Goal: Task Accomplishment & Management: Manage account settings

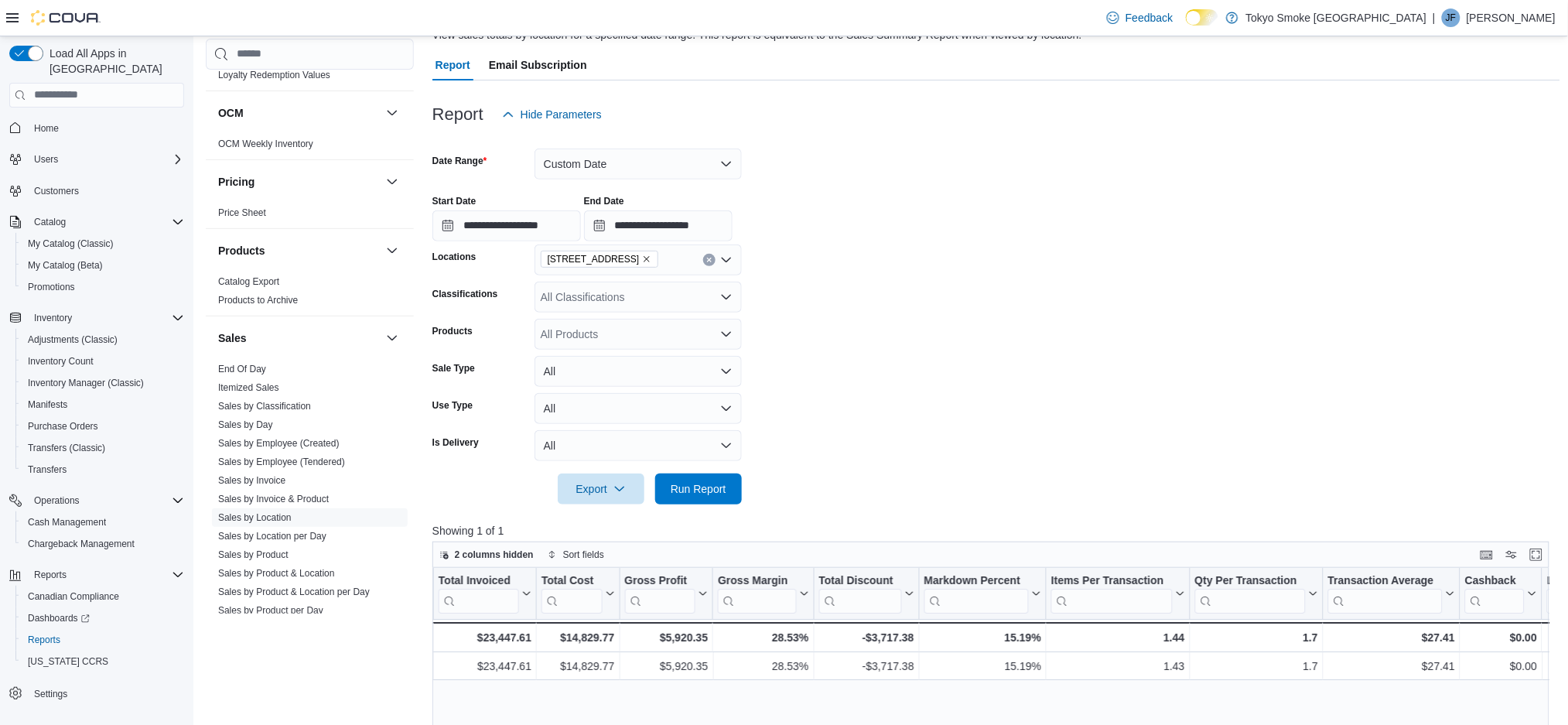
scroll to position [20, 0]
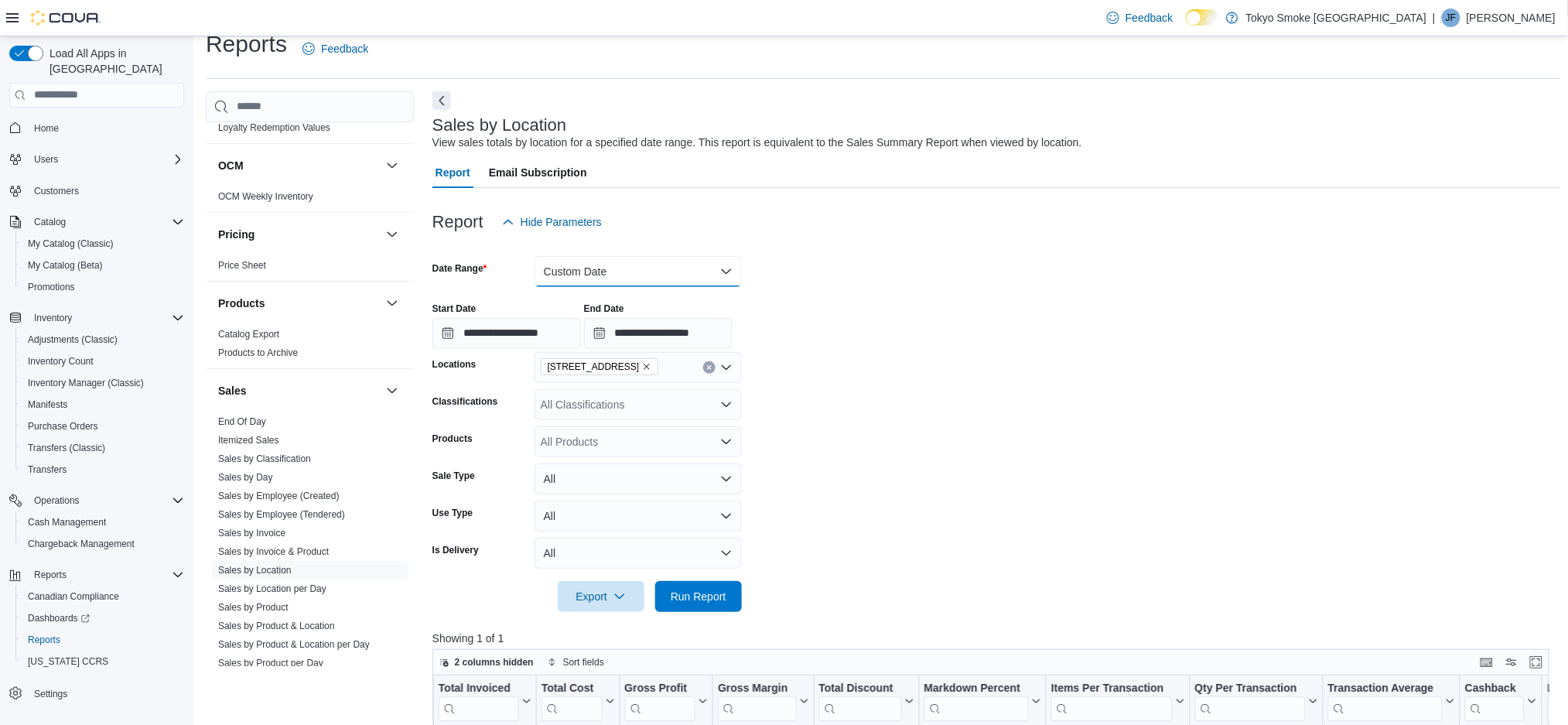
click at [594, 274] on button "Custom Date" at bounding box center [638, 272] width 207 height 31
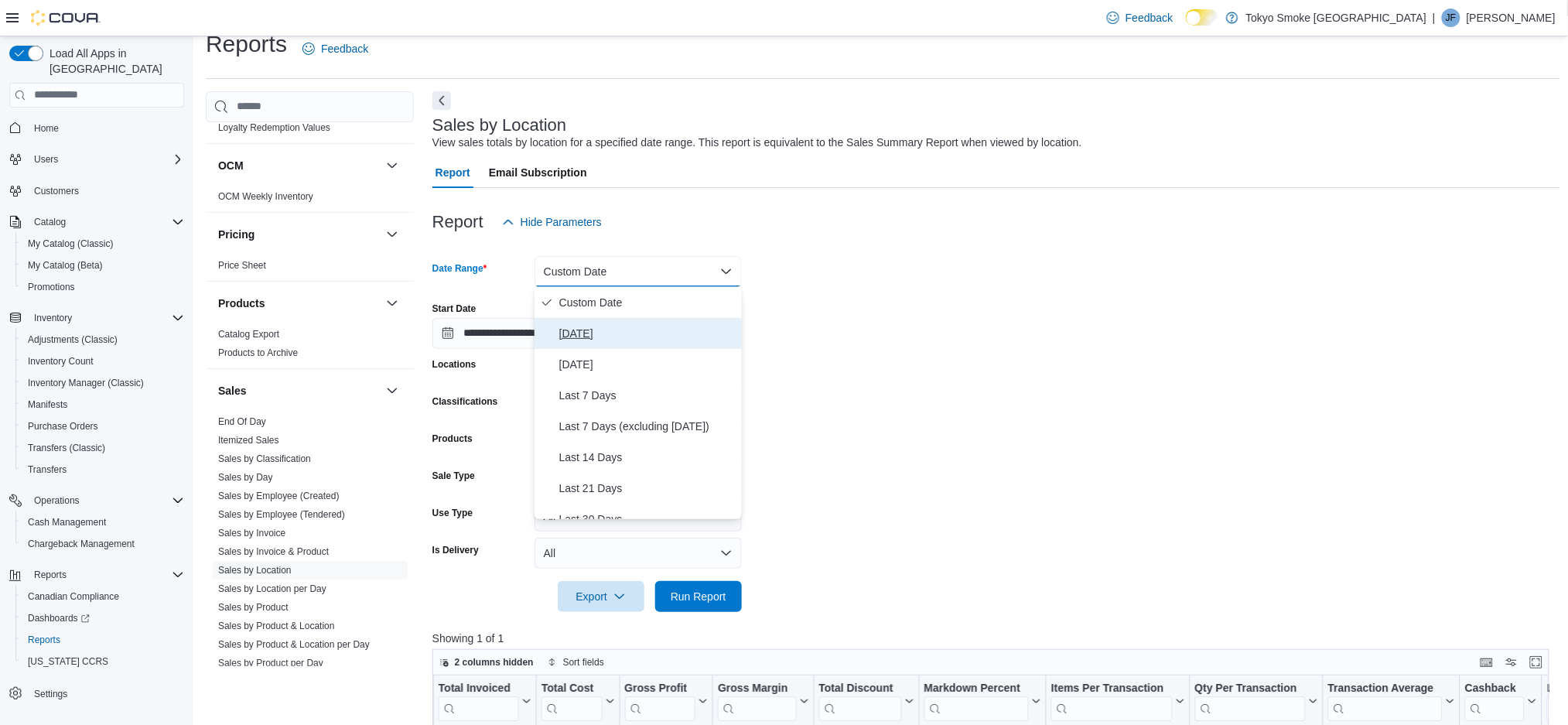
click at [587, 328] on span "Today" at bounding box center [647, 334] width 176 height 19
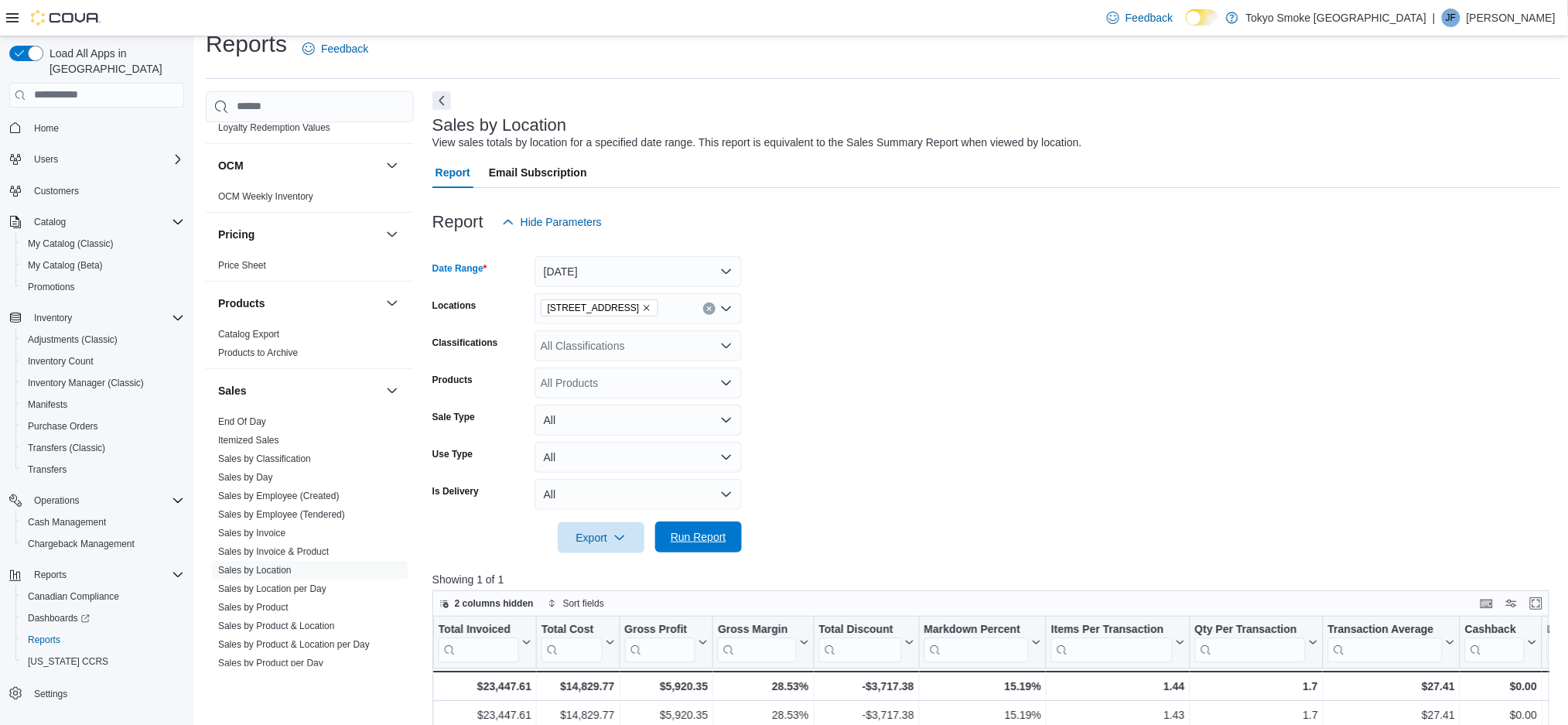
click at [712, 536] on span "Run Report" at bounding box center [699, 537] width 56 height 16
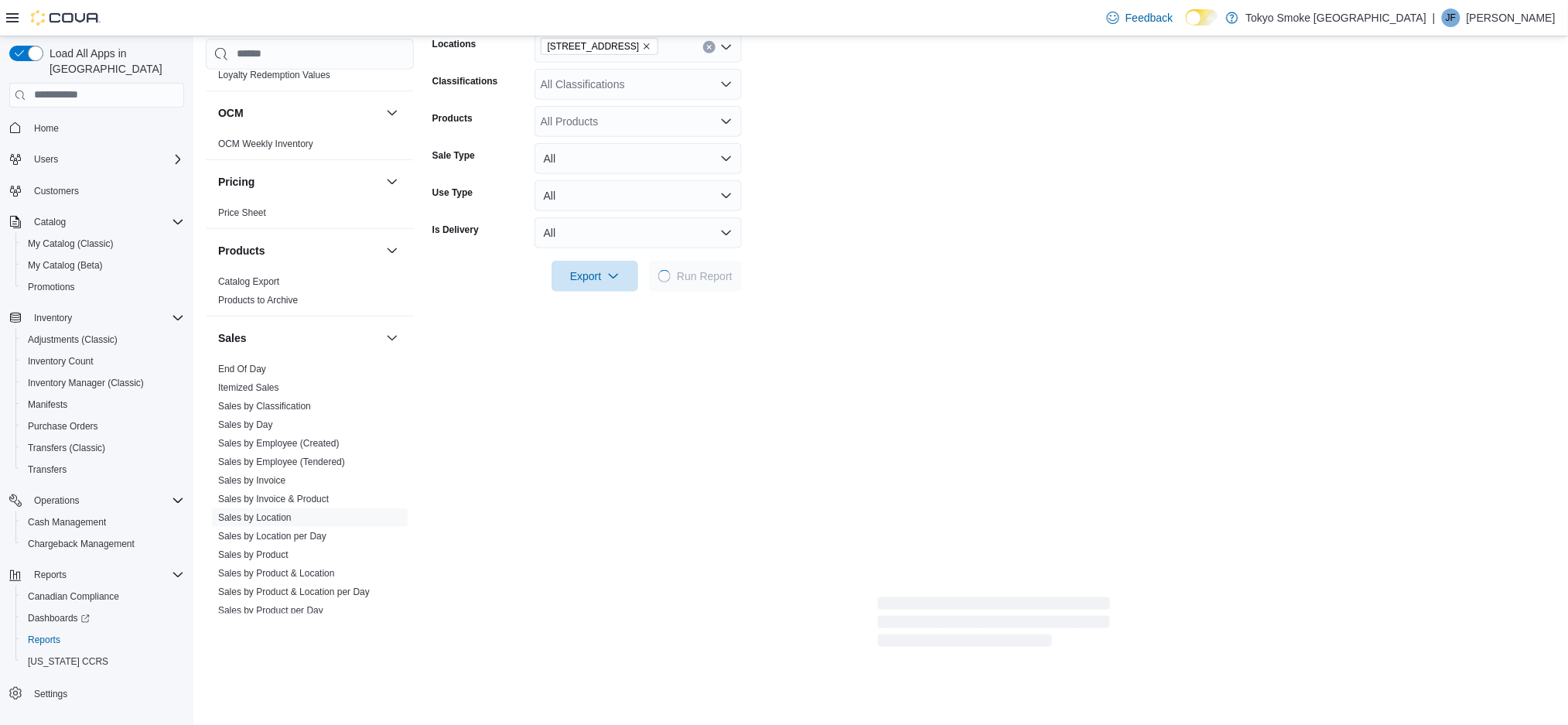
scroll to position [433, 0]
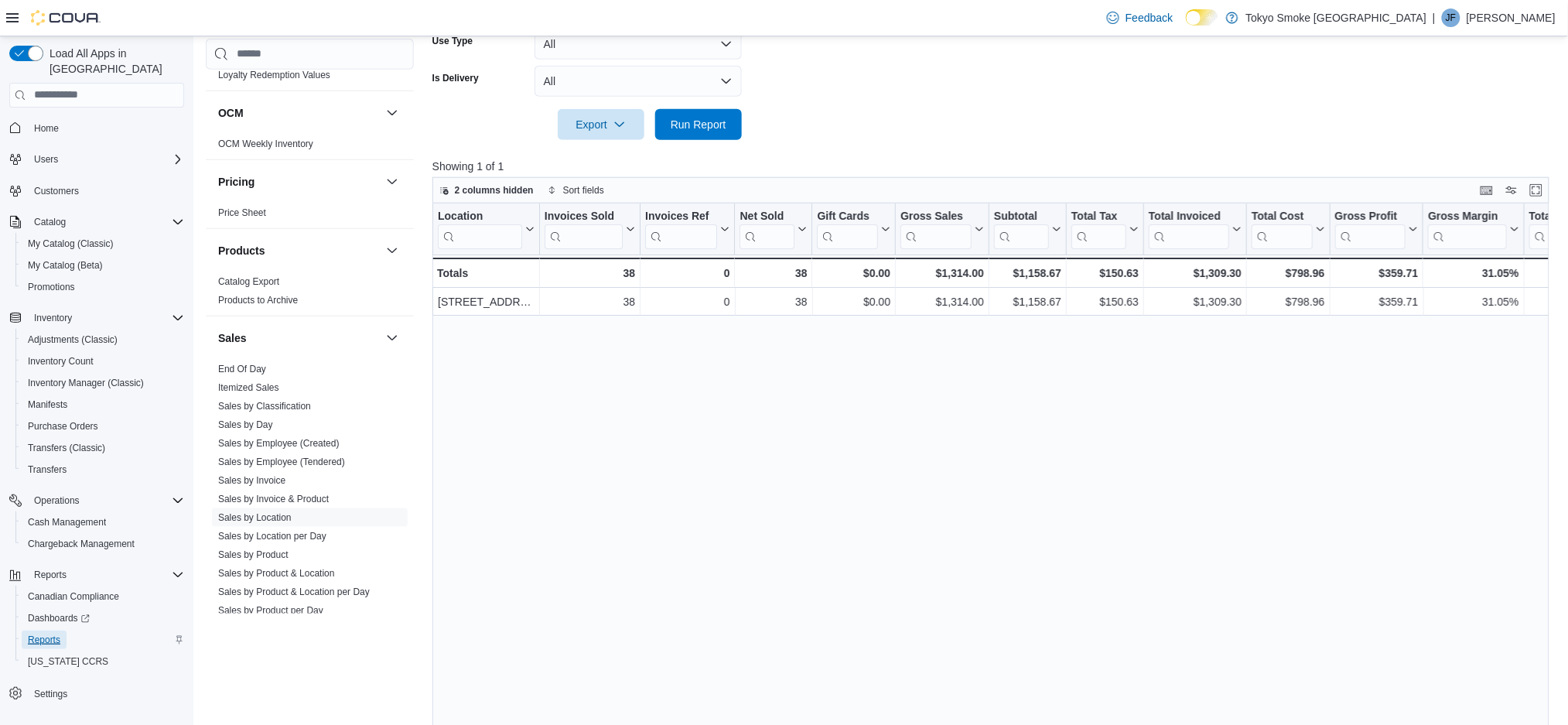
click at [52, 634] on span "Reports" at bounding box center [44, 640] width 33 height 12
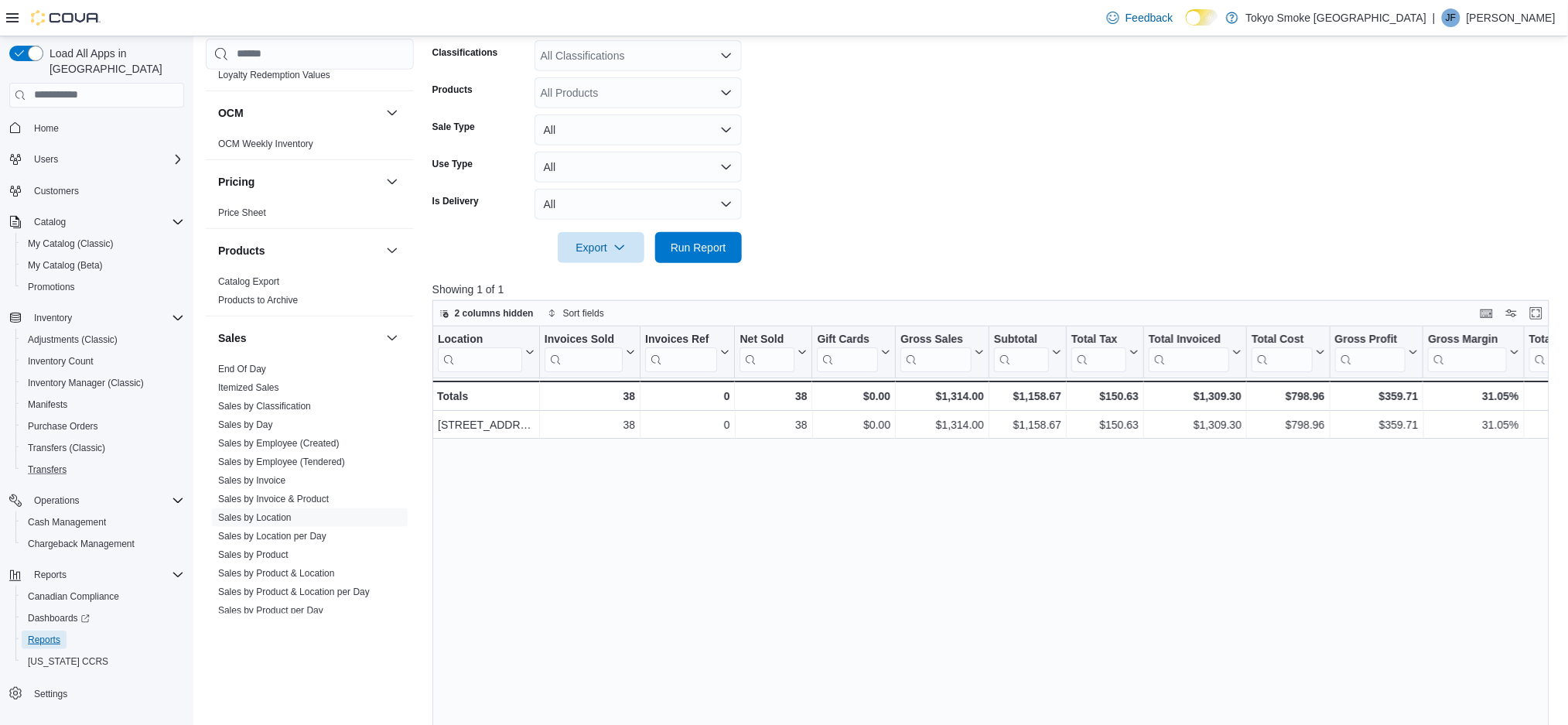
scroll to position [227, 0]
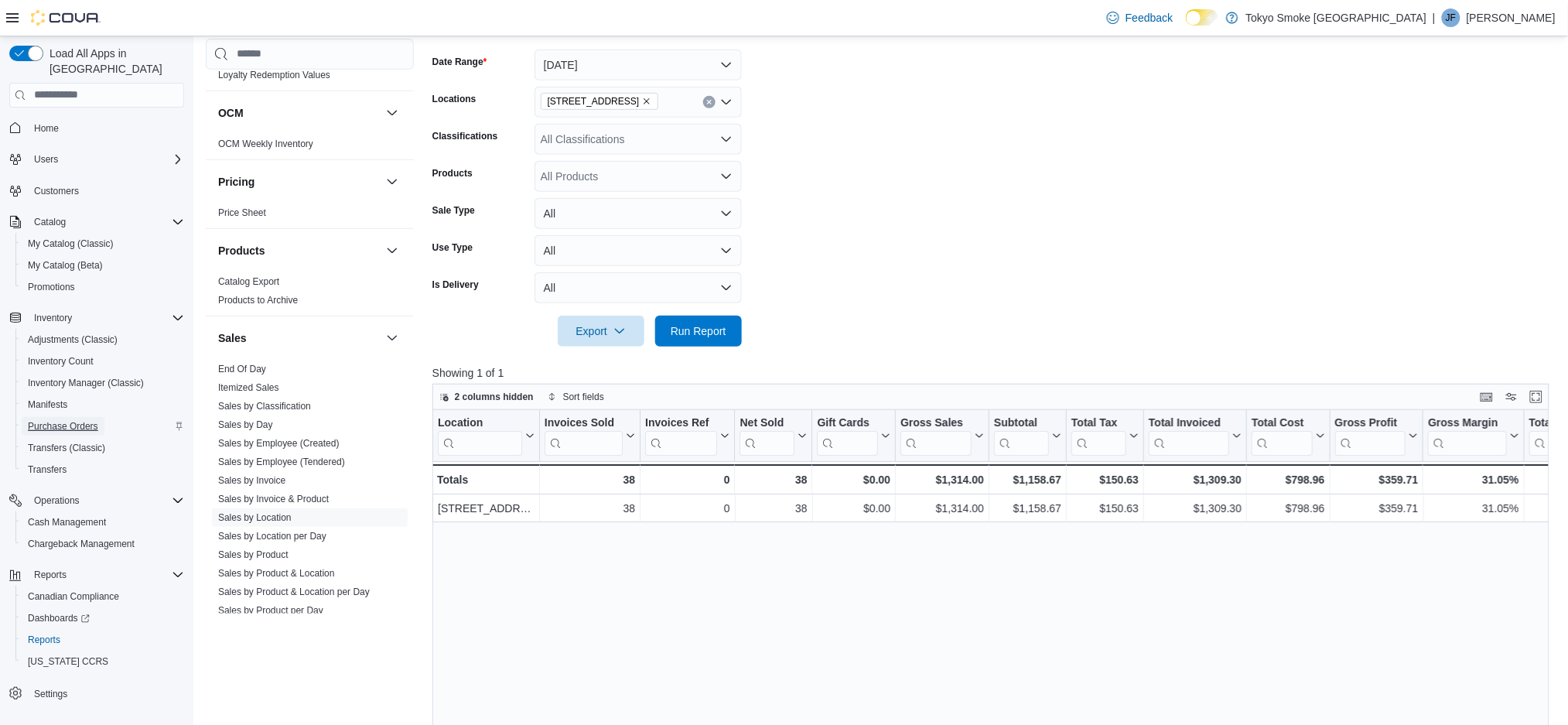
click at [67, 420] on span "Purchase Orders" at bounding box center [63, 426] width 71 height 12
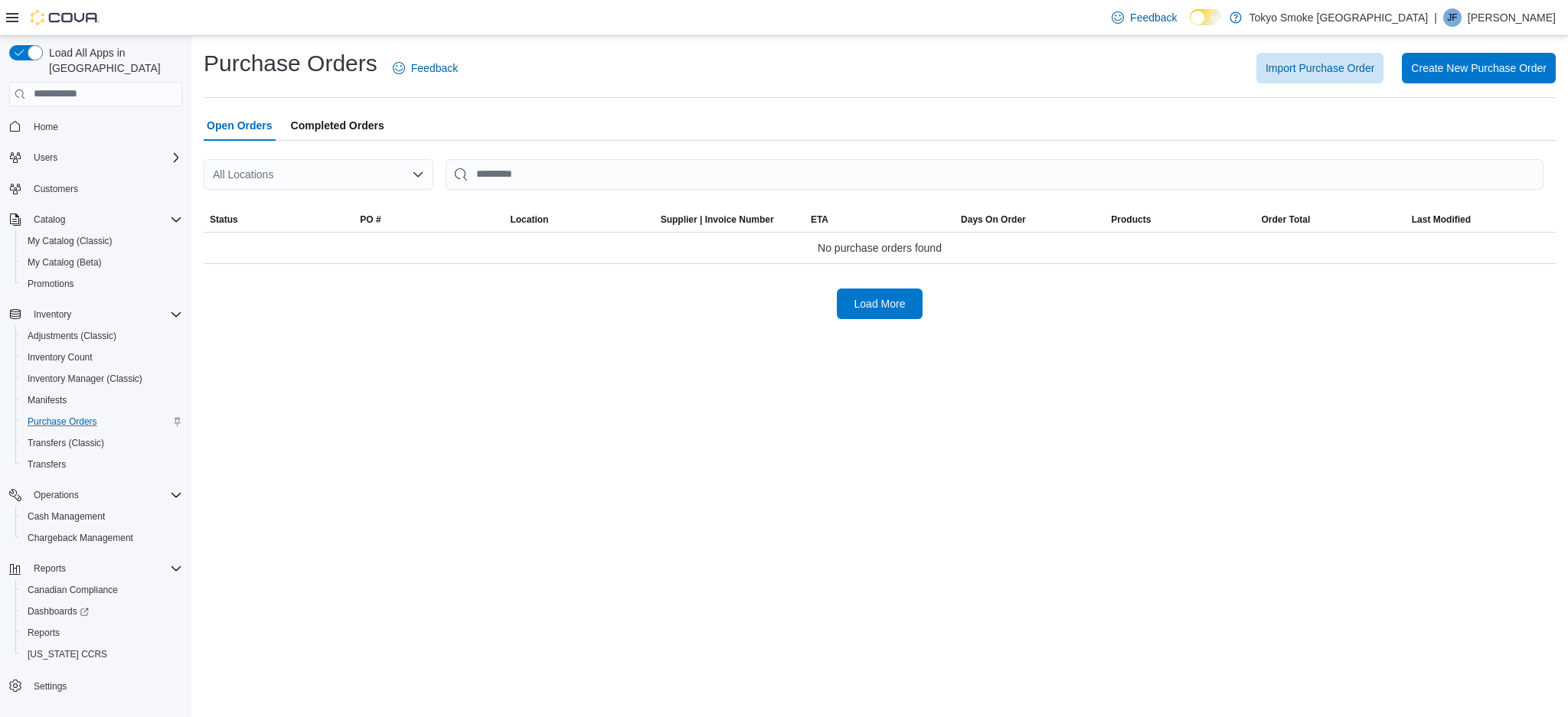
click at [335, 172] on div "All Locations" at bounding box center [318, 174] width 230 height 31
type input "***"
click at [347, 205] on div "[STREET_ADDRESS]" at bounding box center [327, 200] width 193 height 15
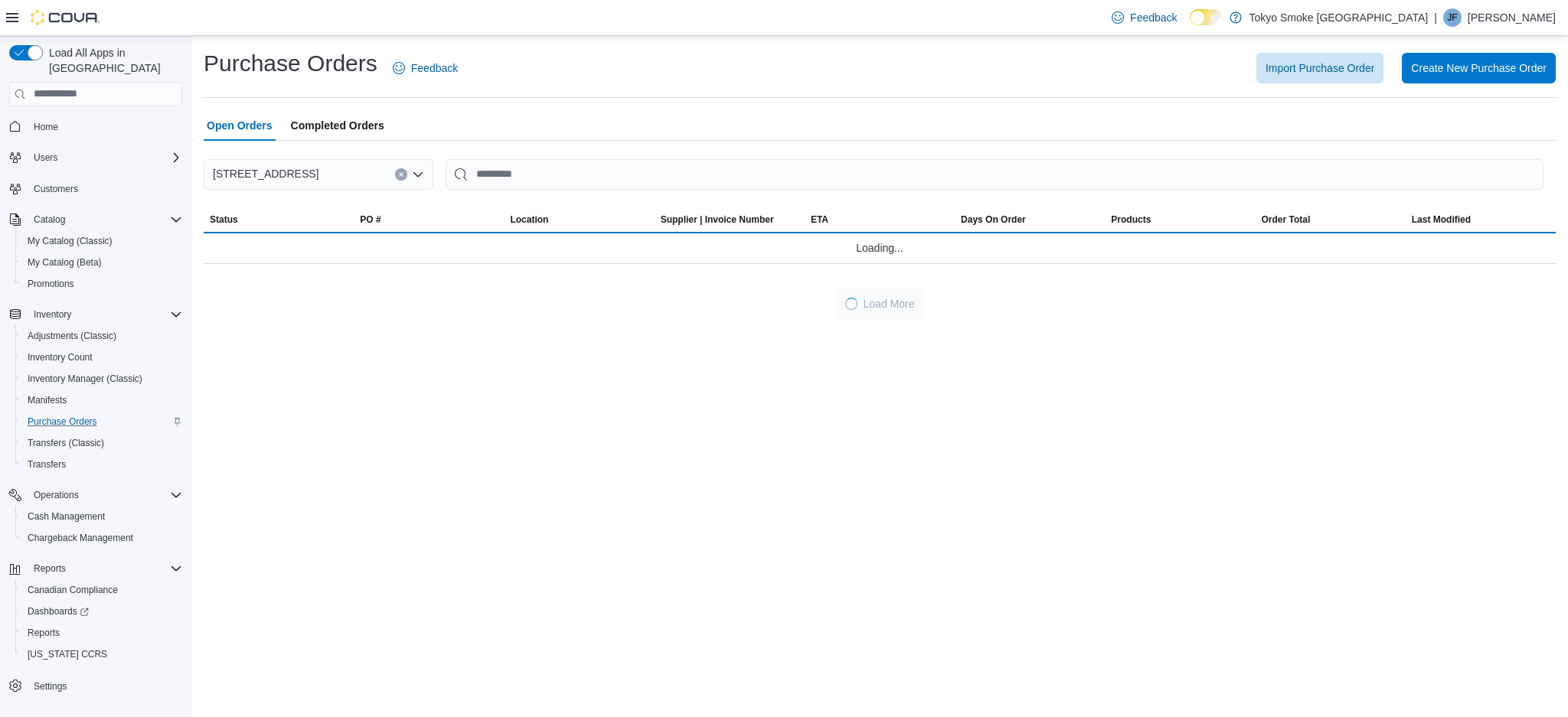
click at [535, 81] on div "Import Purchase Order Create New Purchase Order" at bounding box center [1016, 68] width 1080 height 31
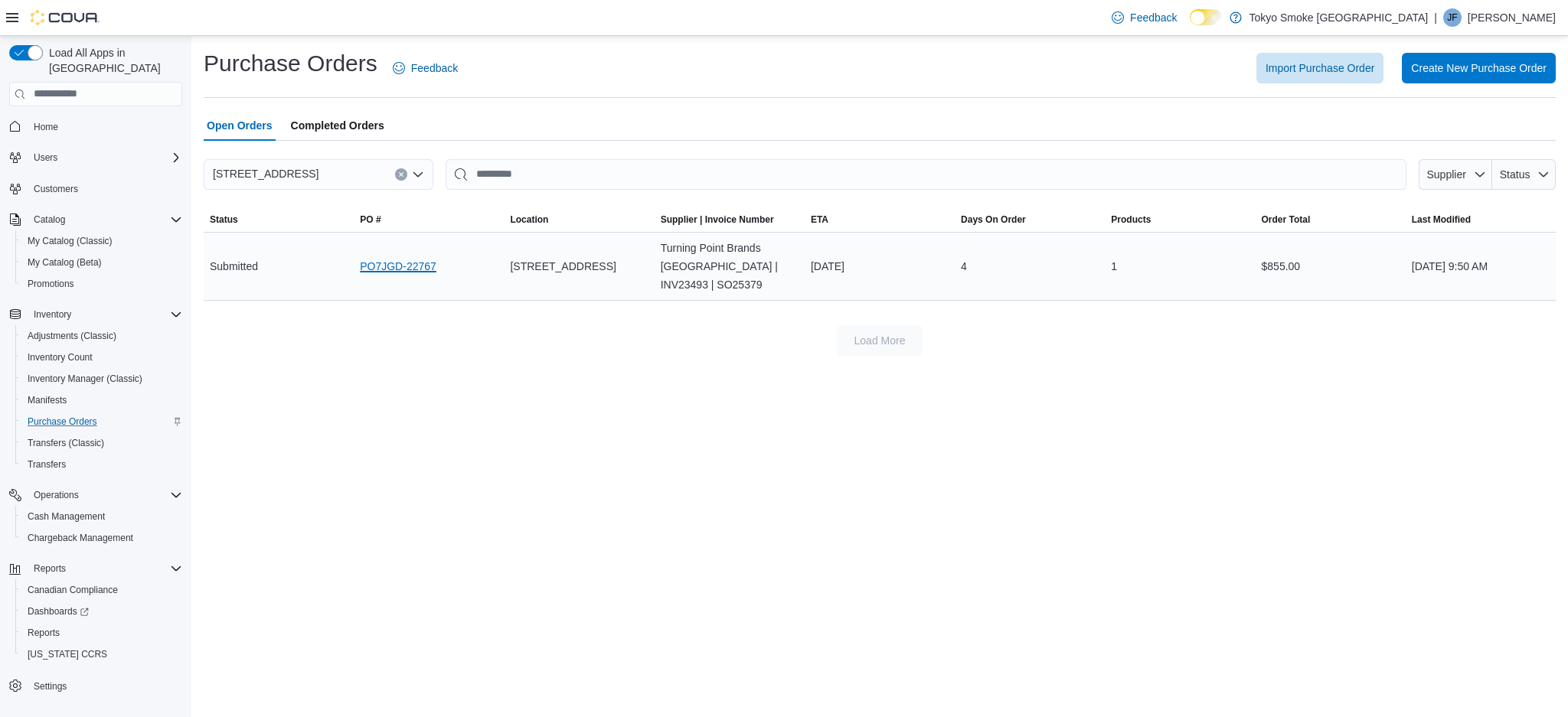
click at [413, 266] on link "PO7JGD-22767" at bounding box center [399, 266] width 77 height 18
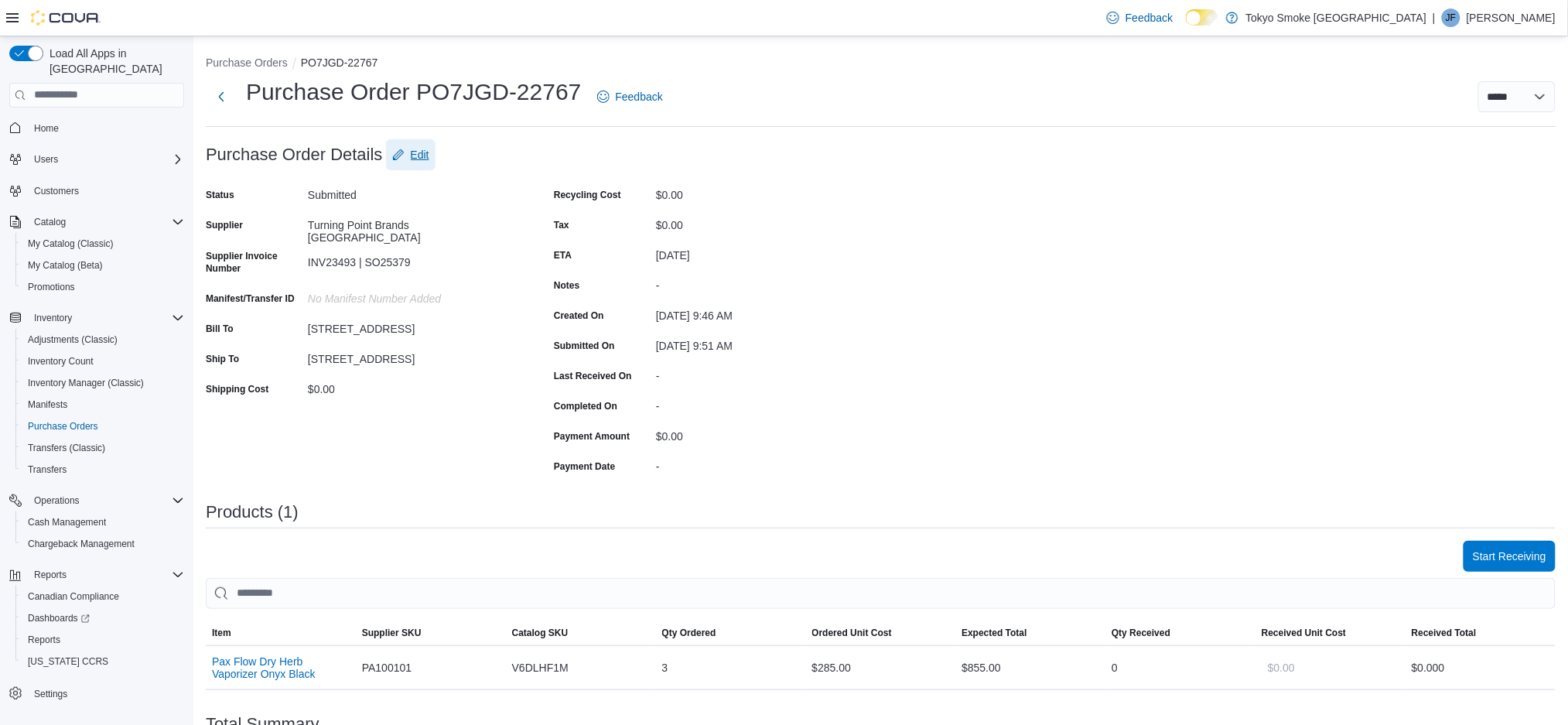
click at [428, 147] on span "Edit" at bounding box center [420, 154] width 19 height 16
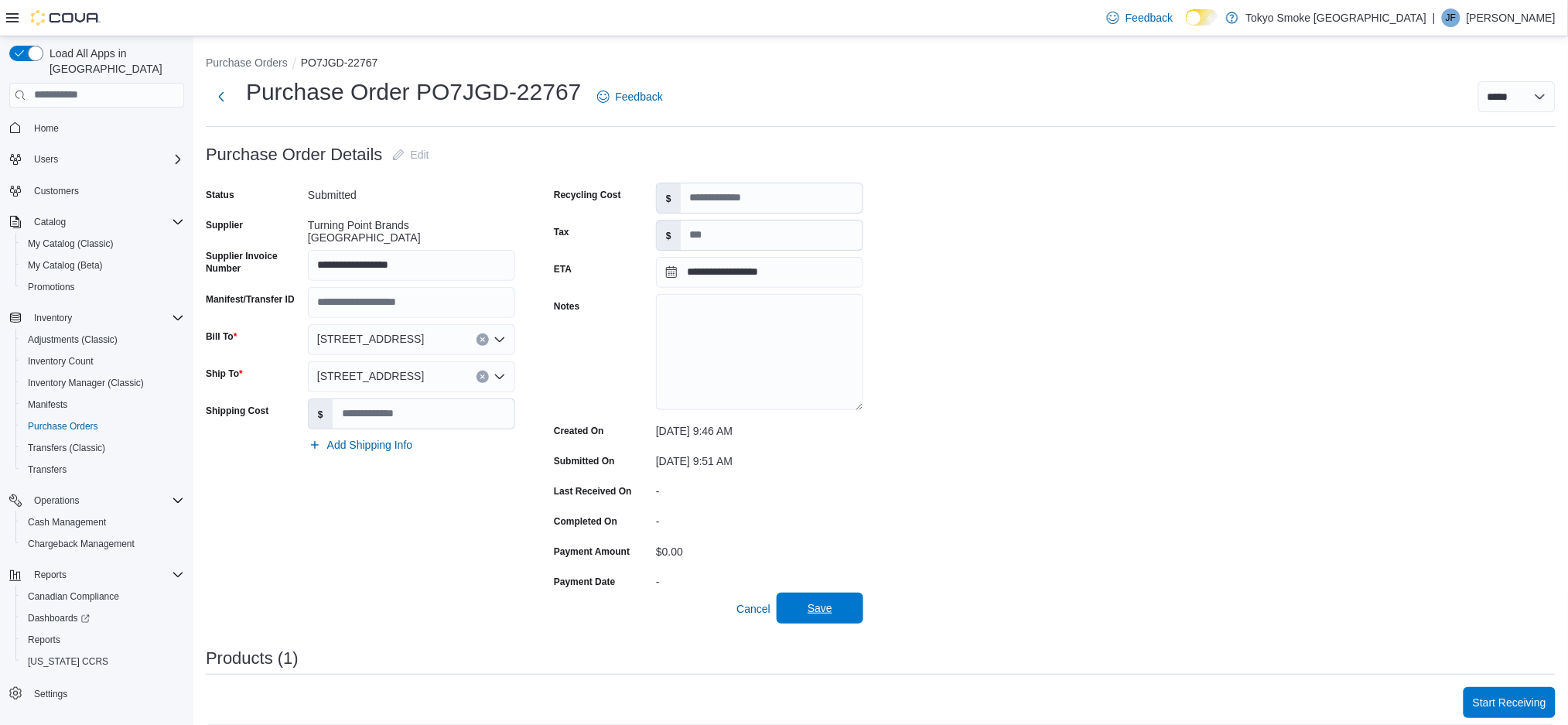
click at [855, 612] on button "Save" at bounding box center [820, 609] width 87 height 31
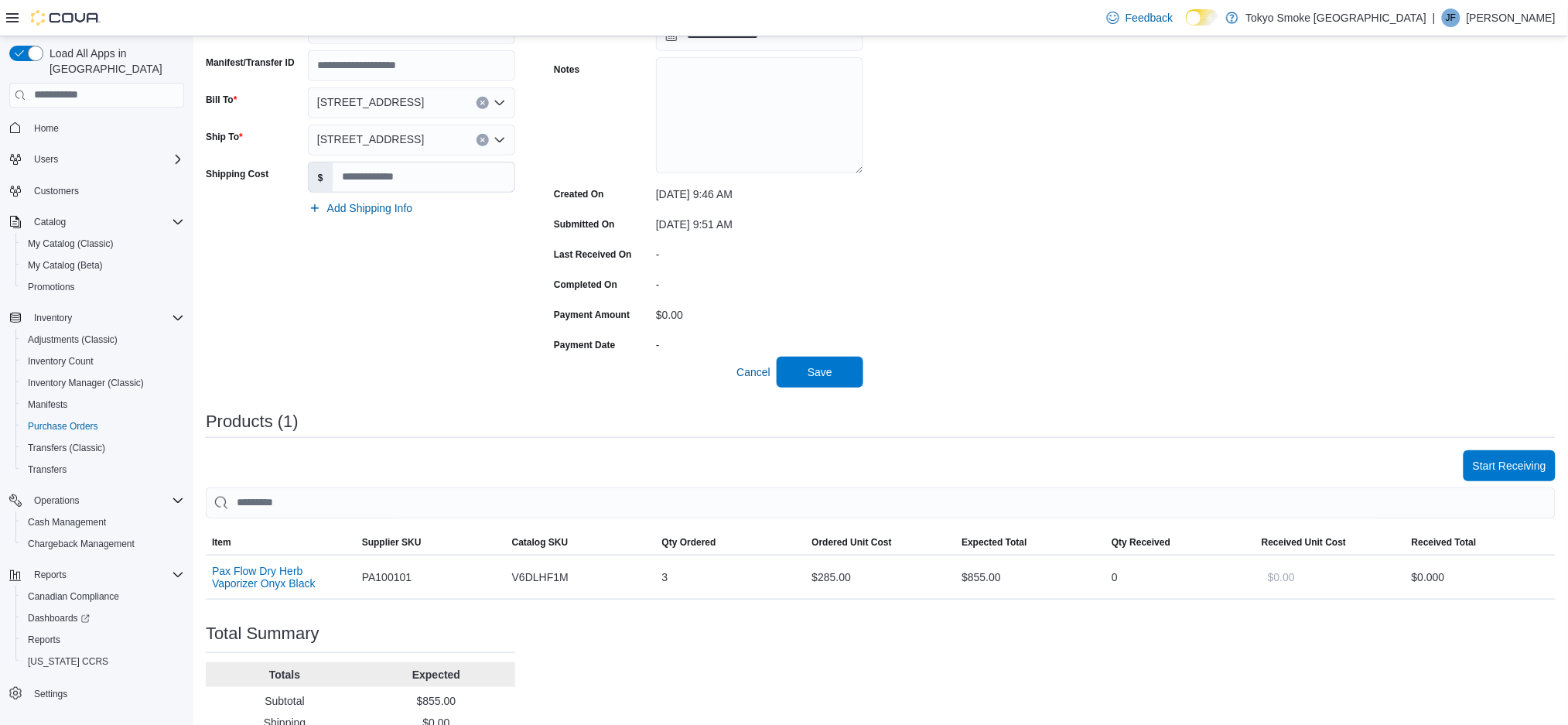
scroll to position [332, 0]
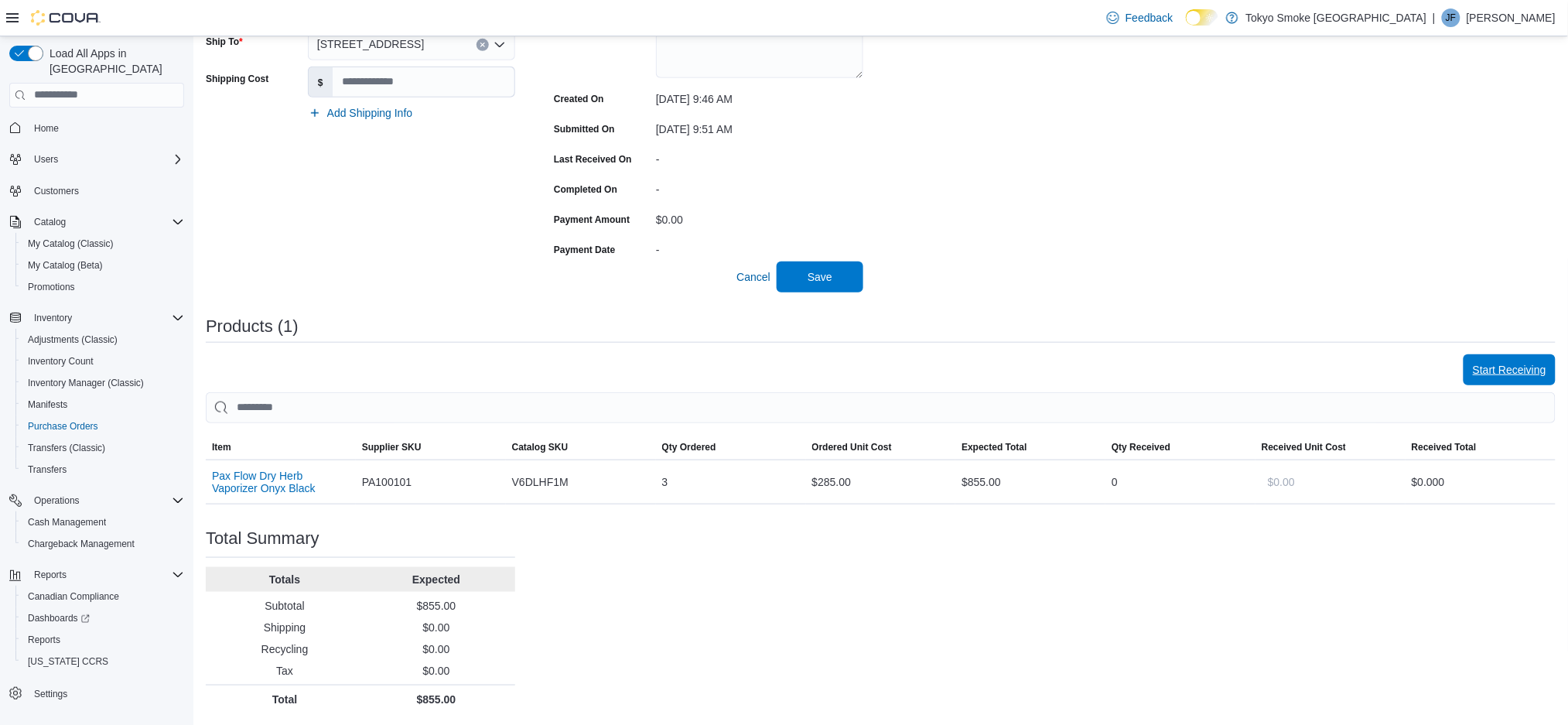
click at [1527, 360] on span "Start Receiving" at bounding box center [1510, 370] width 74 height 31
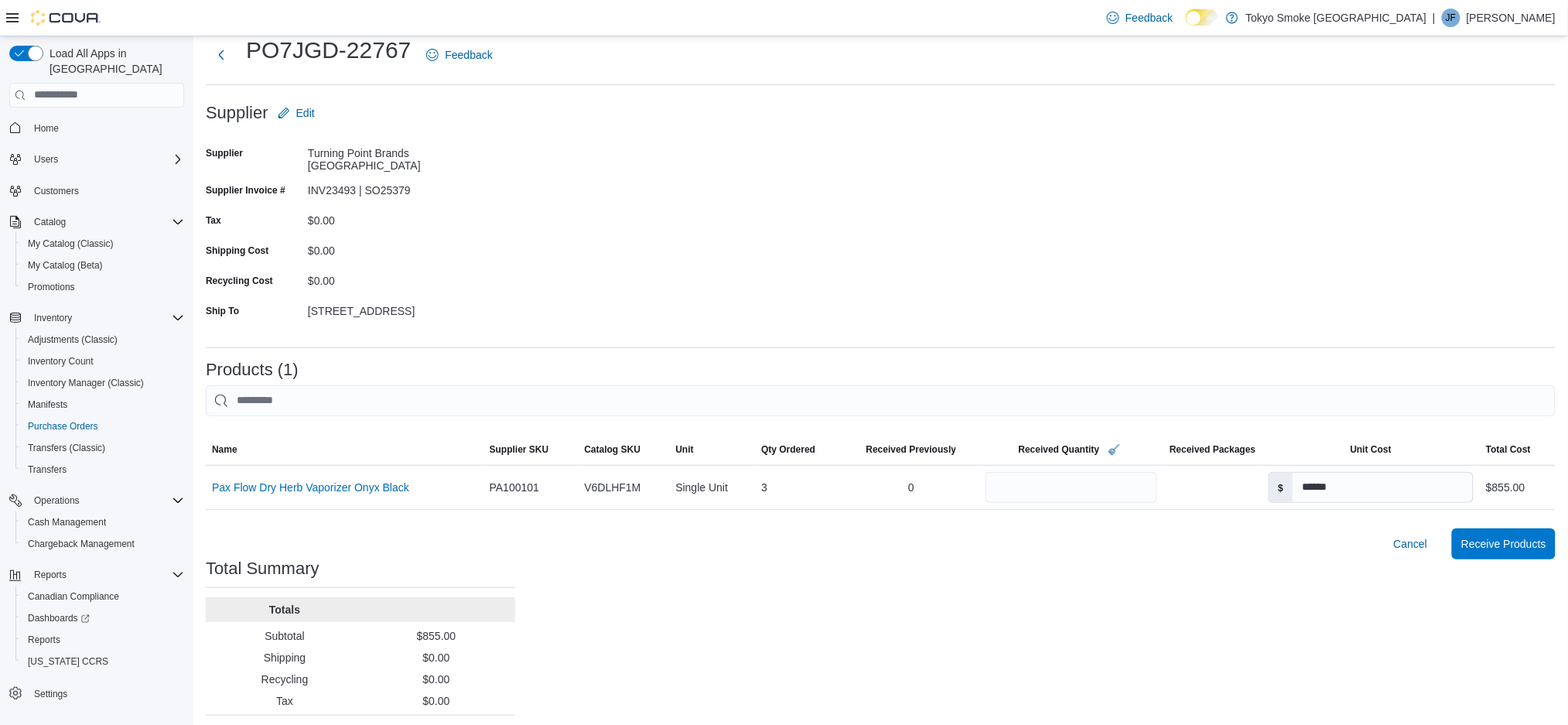
scroll to position [65, 0]
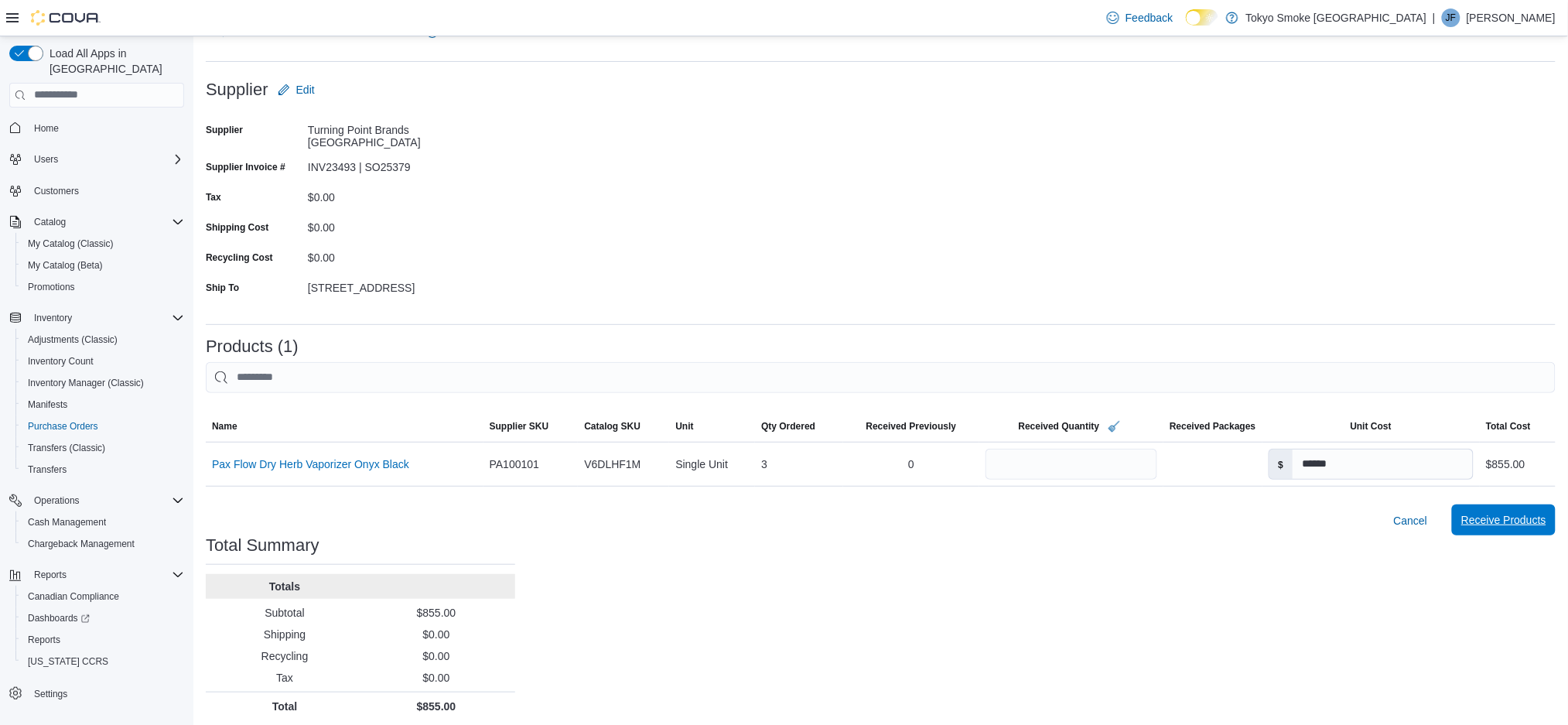
click at [1516, 515] on span "Receive Products" at bounding box center [1504, 520] width 85 height 16
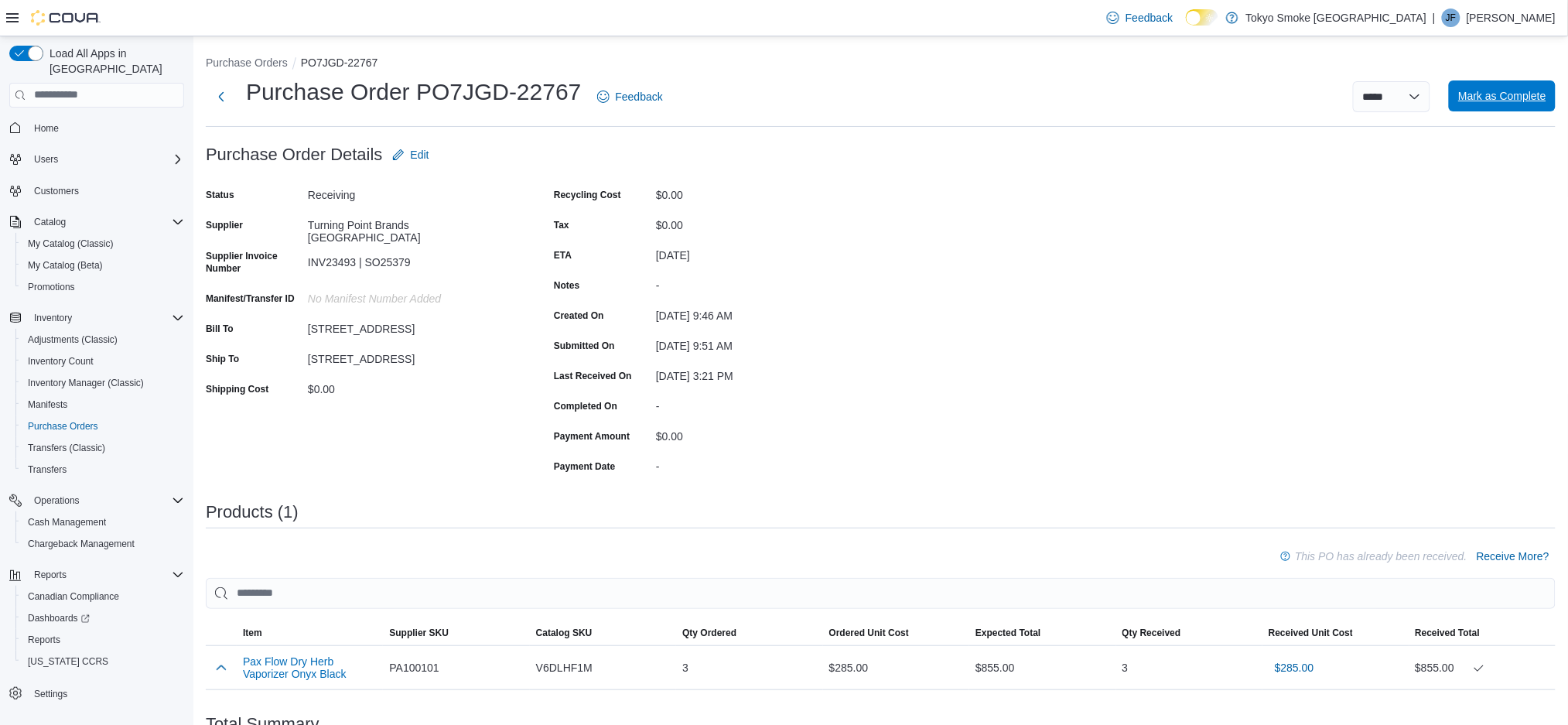
click at [1505, 96] on span "Mark as Complete" at bounding box center [1503, 96] width 88 height 16
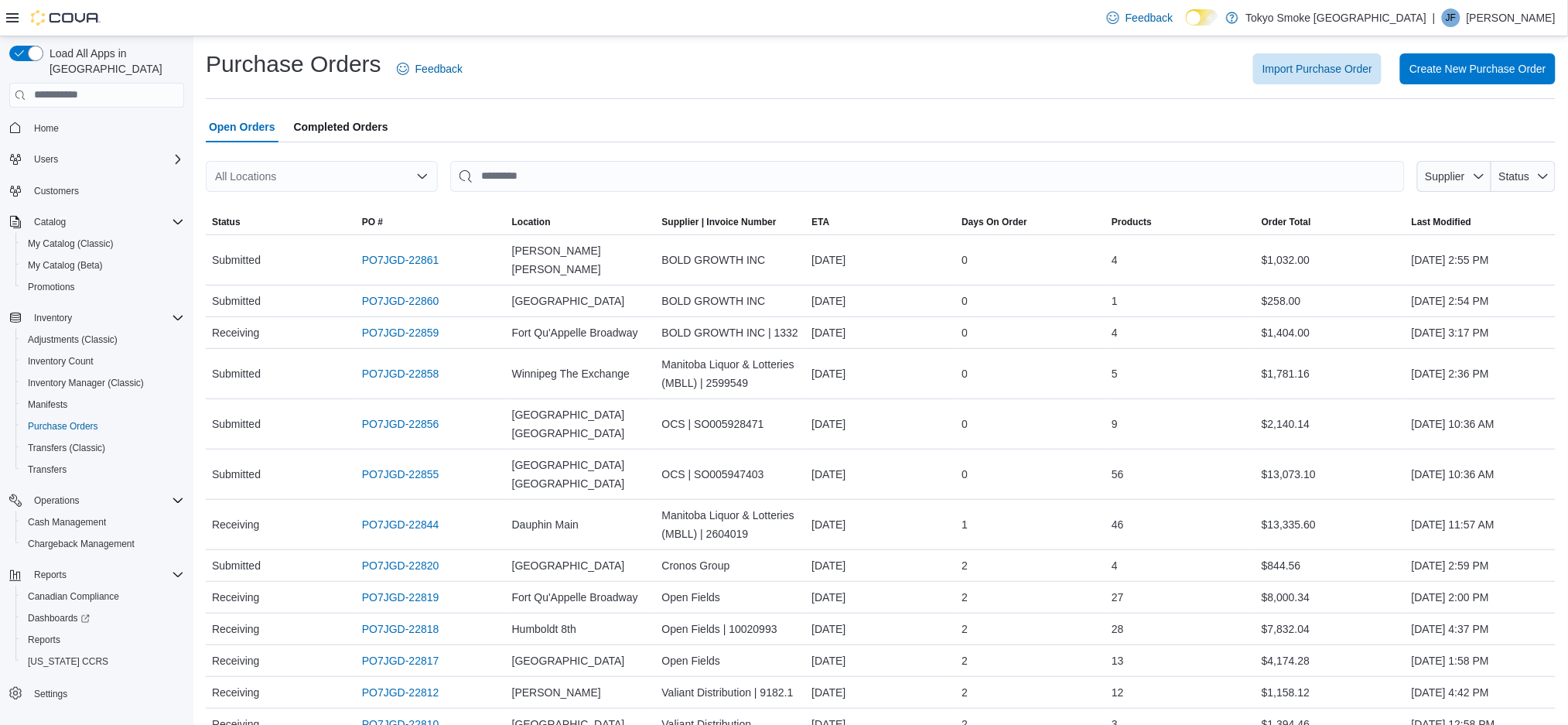
click at [316, 177] on div "All Locations" at bounding box center [321, 176] width 232 height 31
type input "***"
click at [324, 199] on span "[STREET_ADDRESS]" at bounding box center [319, 203] width 107 height 16
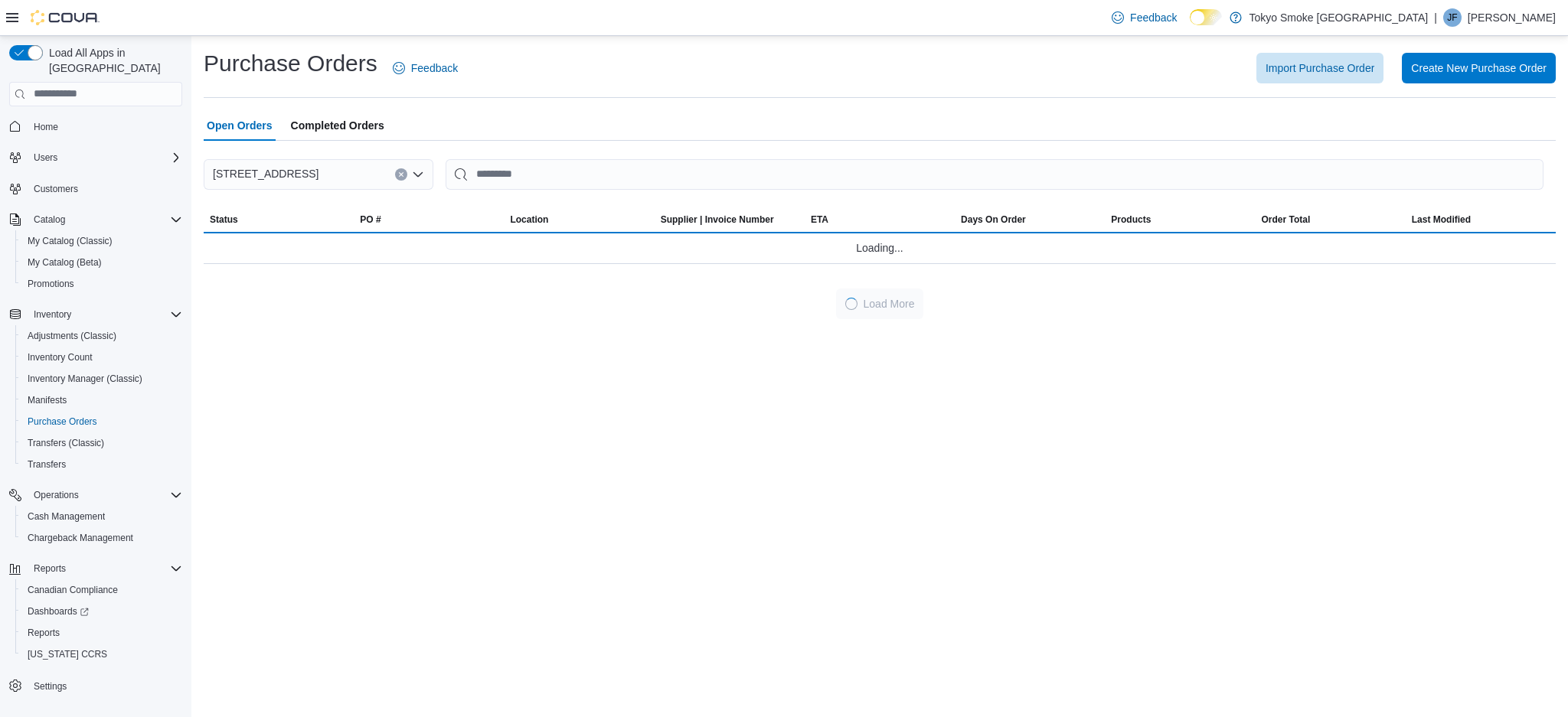
click at [628, 61] on div "Import Purchase Order Create New Purchase Order" at bounding box center [1016, 68] width 1080 height 31
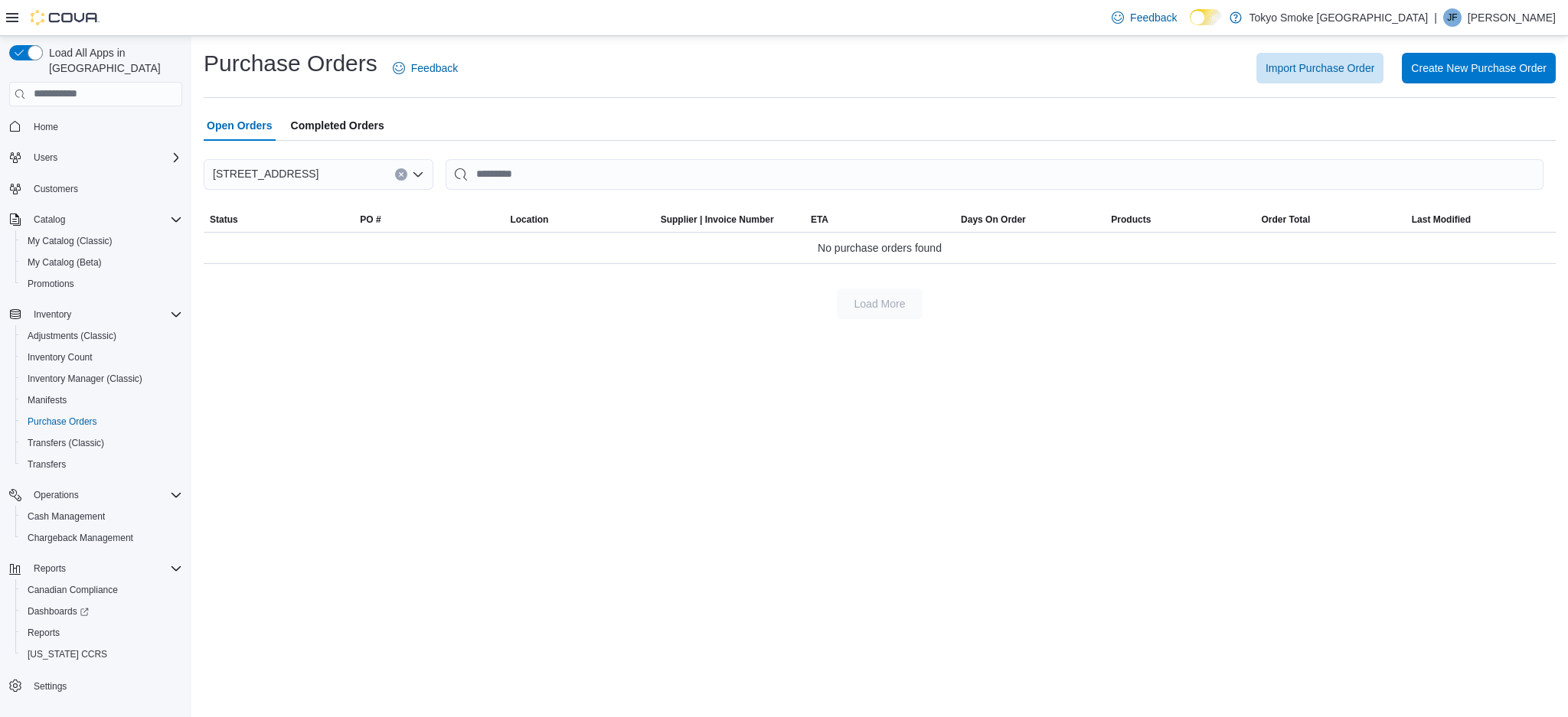
click at [1566, 696] on div "Purchase Orders Feedback Import Purchase Order Create New Purchase Order Open O…" at bounding box center [879, 376] width 1377 height 681
click at [1534, 2] on div "Feedback Dark Mode Tokyo Smoke [GEOGRAPHIC_DATA] | [PERSON_NAME]" at bounding box center [1331, 18] width 450 height 31
click at [1528, 12] on p "[PERSON_NAME]" at bounding box center [1512, 18] width 88 height 18
click at [1474, 150] on span "Sign Out" at bounding box center [1457, 150] width 41 height 15
